Goal: Find specific page/section: Find specific page/section

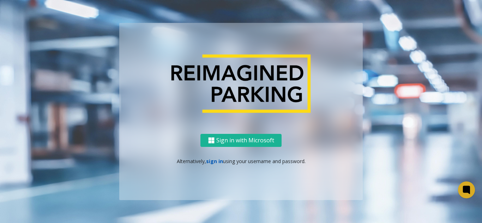
click at [212, 161] on link "sign in" at bounding box center [214, 161] width 17 height 7
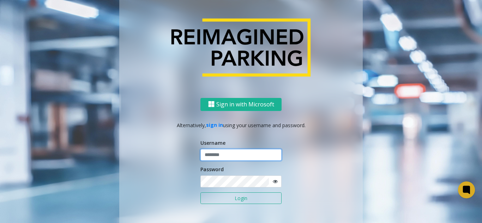
click at [218, 160] on input "text" at bounding box center [240, 155] width 81 height 12
type input "*******"
click at [221, 196] on button "Login" at bounding box center [240, 198] width 81 height 12
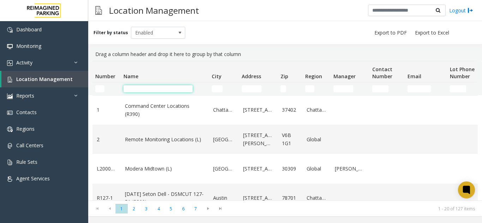
click at [163, 92] on input "Name Filter" at bounding box center [157, 88] width 69 height 7
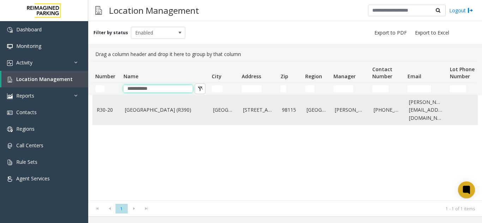
type input "**********"
click at [170, 114] on link "Green Lake Village (R390)" at bounding box center [165, 110] width 80 height 8
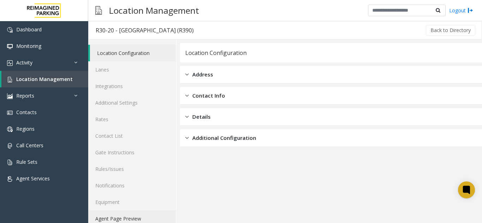
click at [125, 220] on link "Agent Page Preview" at bounding box center [132, 218] width 88 height 17
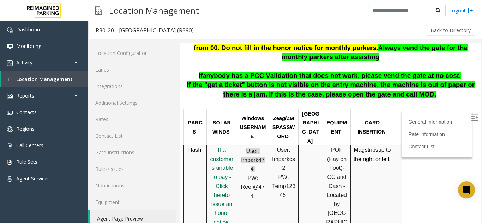
click at [471, 114] on img at bounding box center [474, 117] width 7 height 7
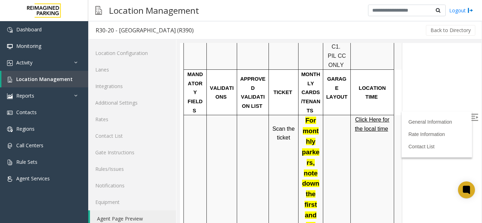
click at [372, 117] on span "Click Here for the local time" at bounding box center [372, 124] width 35 height 15
click at [76, 77] on link "Location Management" at bounding box center [44, 79] width 87 height 17
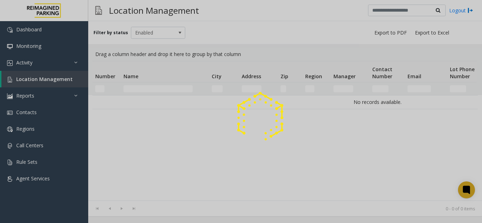
click at [153, 87] on div at bounding box center [241, 111] width 482 height 223
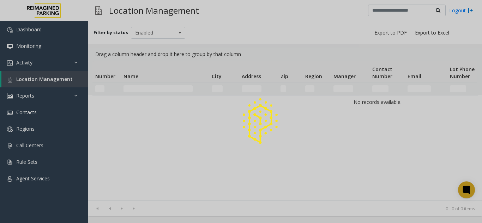
click at [153, 87] on div at bounding box center [241, 111] width 482 height 223
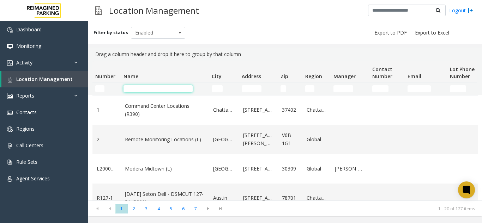
click at [155, 88] on input "Name Filter" at bounding box center [157, 88] width 69 height 7
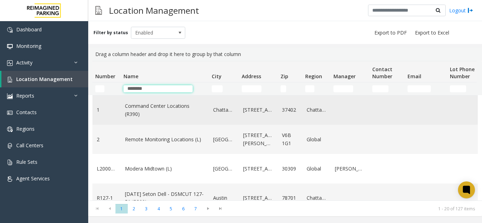
type input "********"
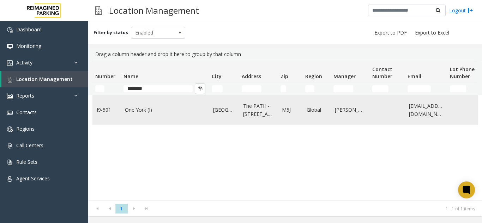
click at [176, 119] on td "One York (I)" at bounding box center [165, 110] width 88 height 29
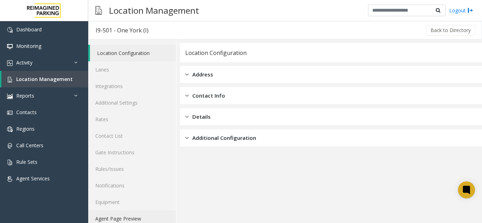
click at [127, 220] on link "Agent Page Preview" at bounding box center [132, 218] width 88 height 17
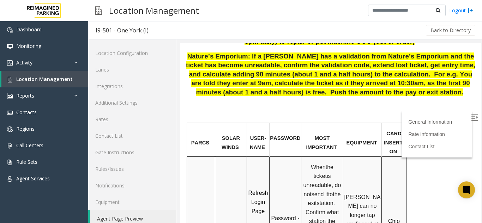
scroll to position [458, 0]
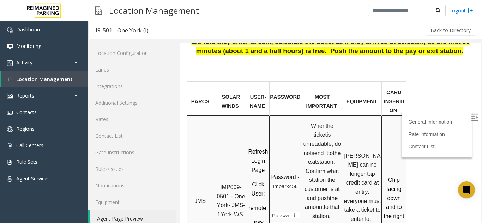
click at [224, 184] on span "IMP009-0501 - One York- JMS-1York-WS" at bounding box center [231, 200] width 30 height 33
drag, startPoint x: 221, startPoint y: 162, endPoint x: 229, endPoint y: 170, distance: 11.2
click at [229, 184] on span "IMP009-0501 - One York- JMS-1York-WS" at bounding box center [231, 200] width 30 height 33
copy span "IMP009-0501"
